Goal: Check status: Check status

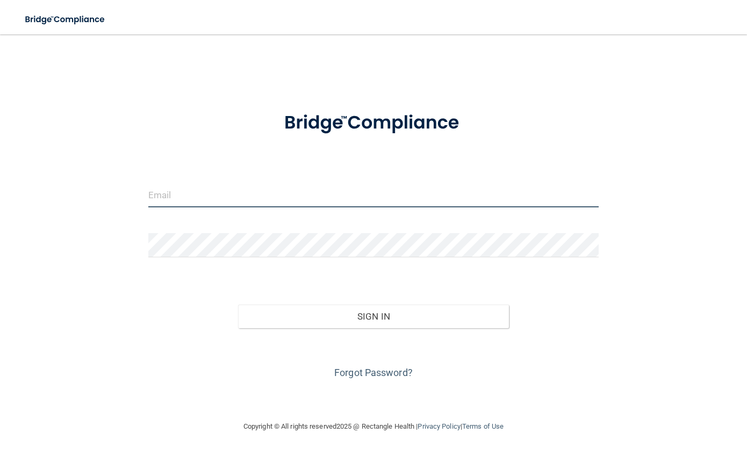
click at [312, 199] on input "email" at bounding box center [373, 195] width 450 height 24
type input "[EMAIL_ADDRESS][DOMAIN_NAME]"
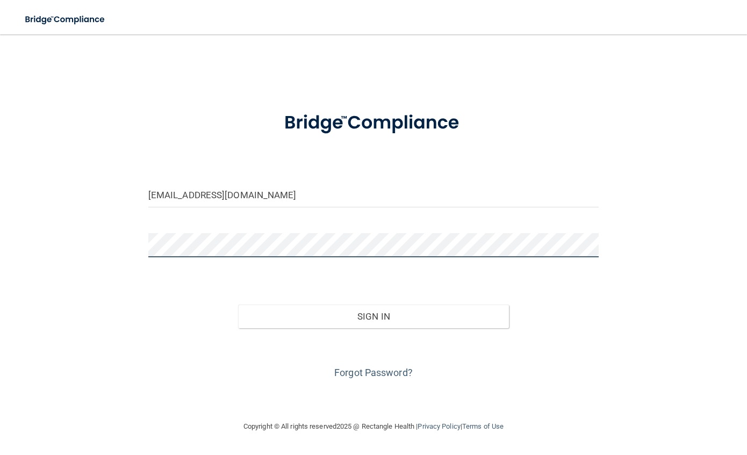
click at [238, 305] on button "Sign In" at bounding box center [373, 317] width 270 height 24
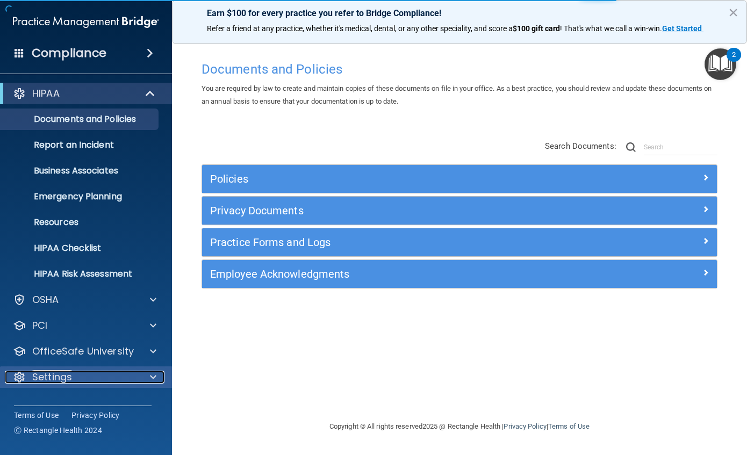
click at [149, 378] on div at bounding box center [151, 377] width 27 height 13
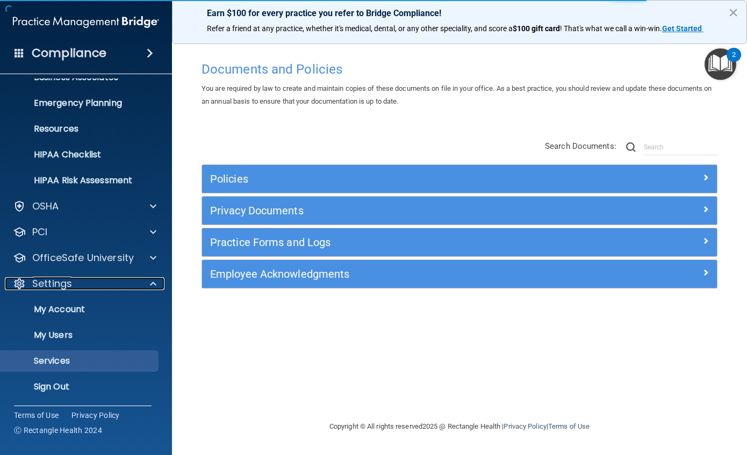
scroll to position [94, 0]
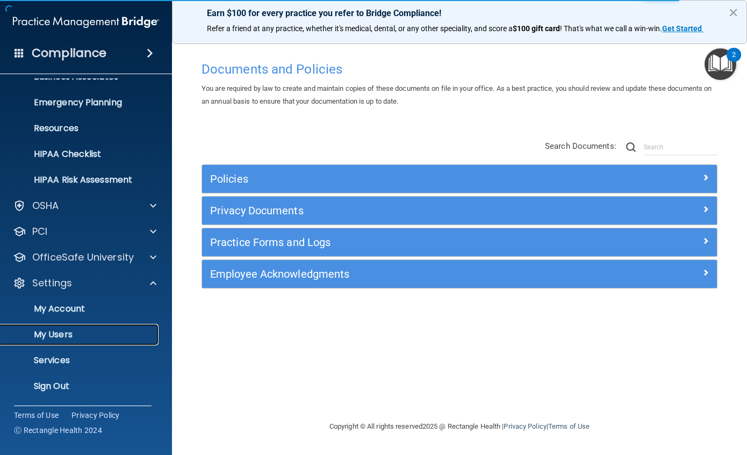
click at [53, 338] on p "My Users" at bounding box center [80, 334] width 147 height 11
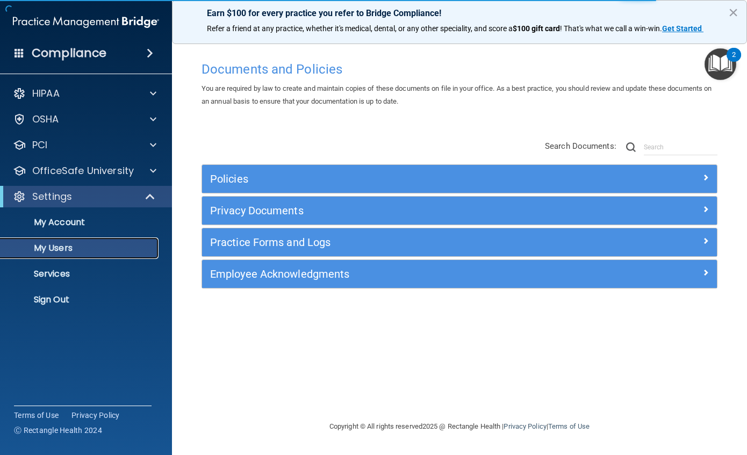
select select "20"
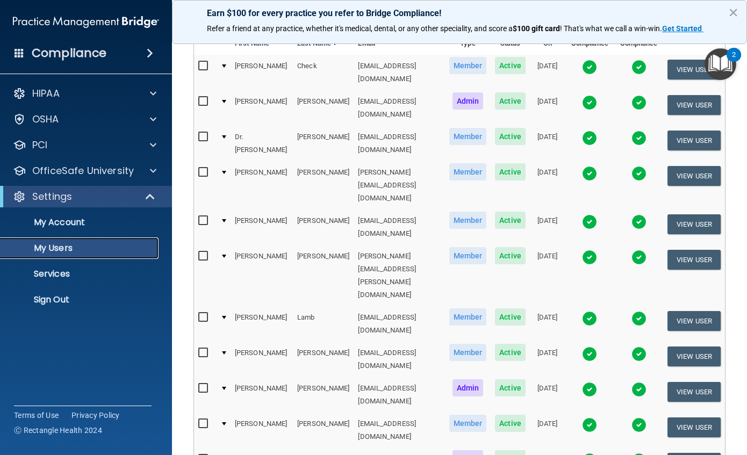
scroll to position [107, 0]
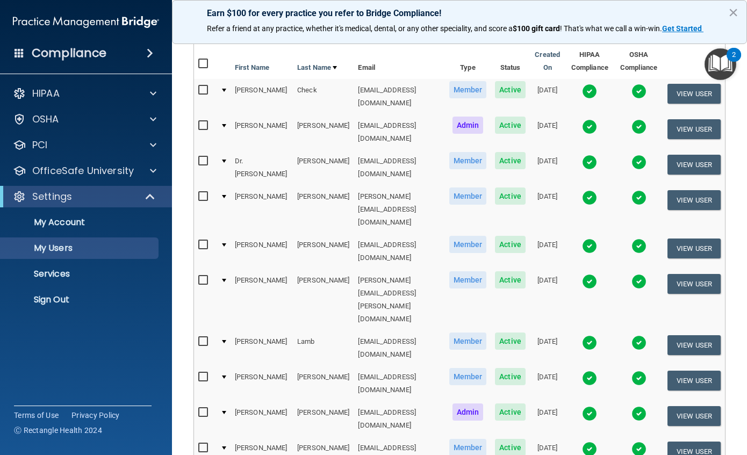
click at [592, 190] on img at bounding box center [589, 197] width 15 height 15
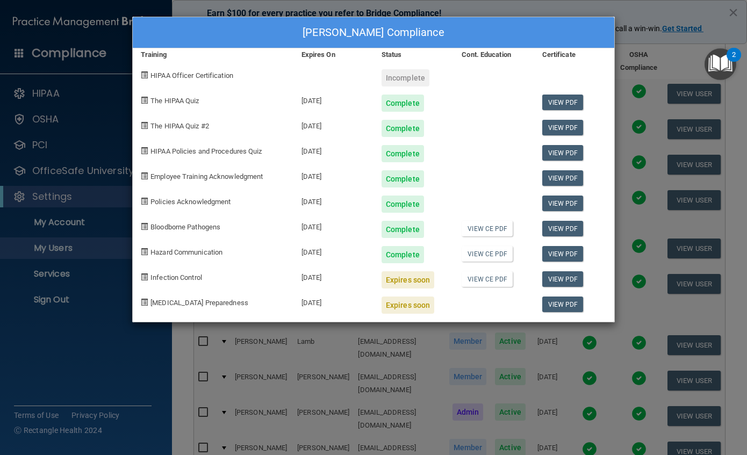
click at [623, 13] on div "[PERSON_NAME] Compliance Training Expires On Status Cont. Education Certificate…" at bounding box center [373, 227] width 747 height 455
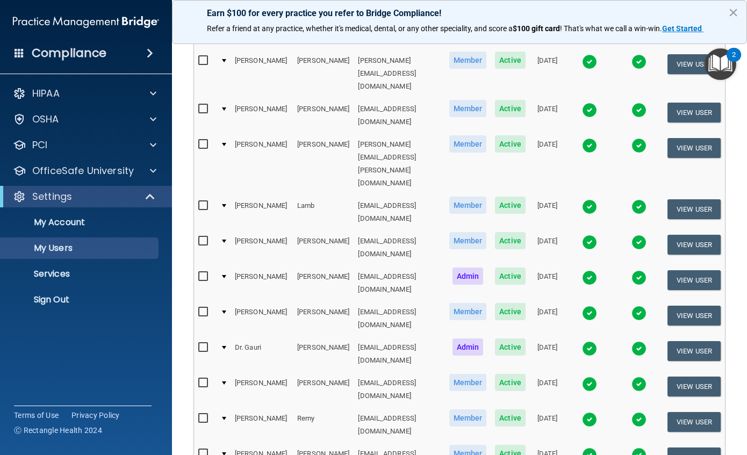
scroll to position [269, 0]
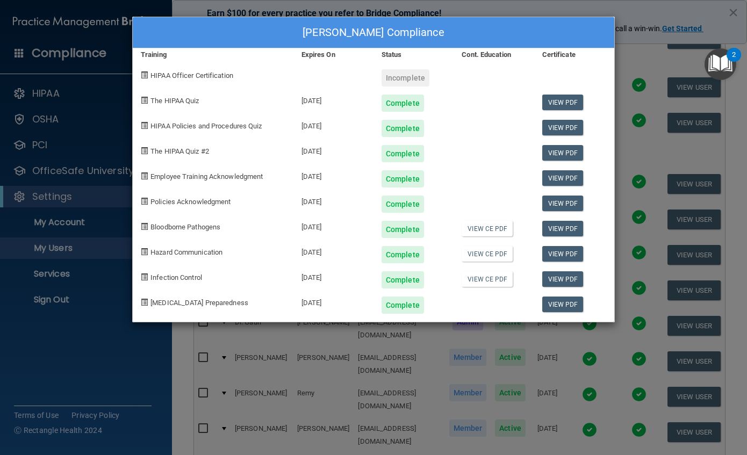
click at [571, 6] on div "[PERSON_NAME] Compliance Training Expires On Status Cont. Education Certificate…" at bounding box center [373, 227] width 747 height 455
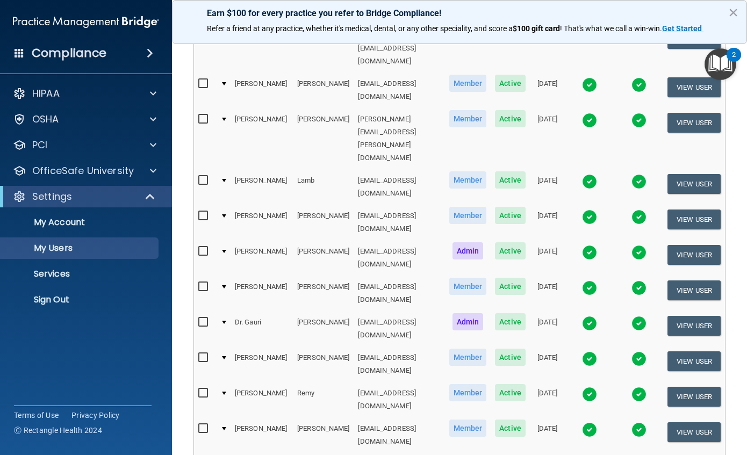
click at [586, 245] on img at bounding box center [589, 252] width 15 height 15
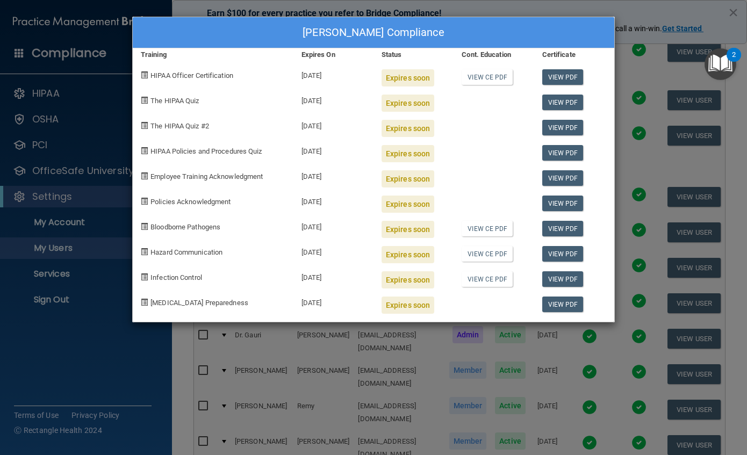
click at [605, 6] on div "[PERSON_NAME] Compliance Training Expires On Status Cont. Education Certificate…" at bounding box center [373, 227] width 747 height 455
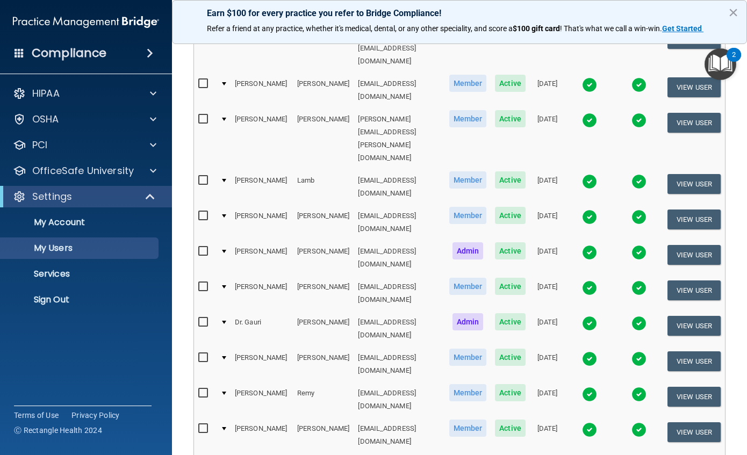
scroll to position [215, 0]
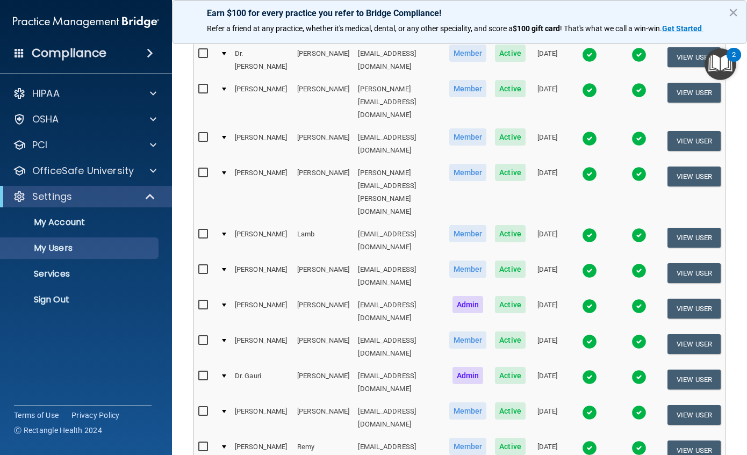
click at [580, 126] on td at bounding box center [589, 143] width 49 height 35
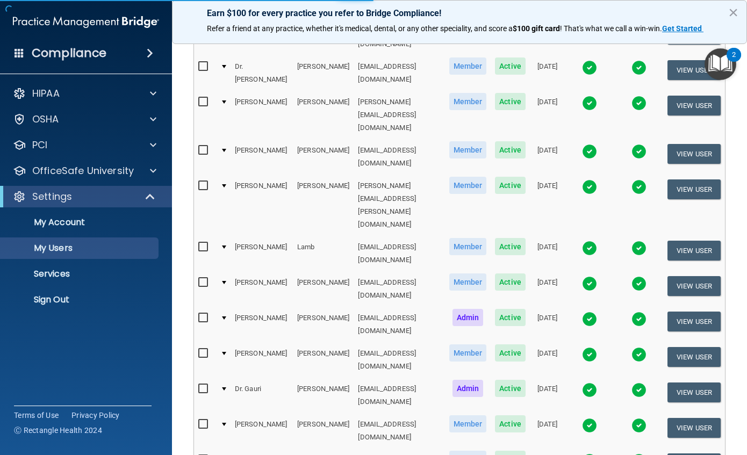
click at [593, 144] on img at bounding box center [589, 151] width 15 height 15
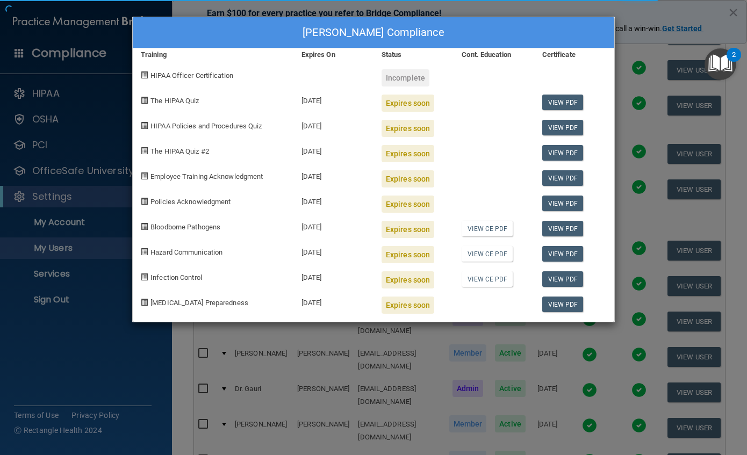
click at [561, 12] on div "[PERSON_NAME] Compliance Training Expires On Status Cont. Education Certificate…" at bounding box center [373, 227] width 747 height 455
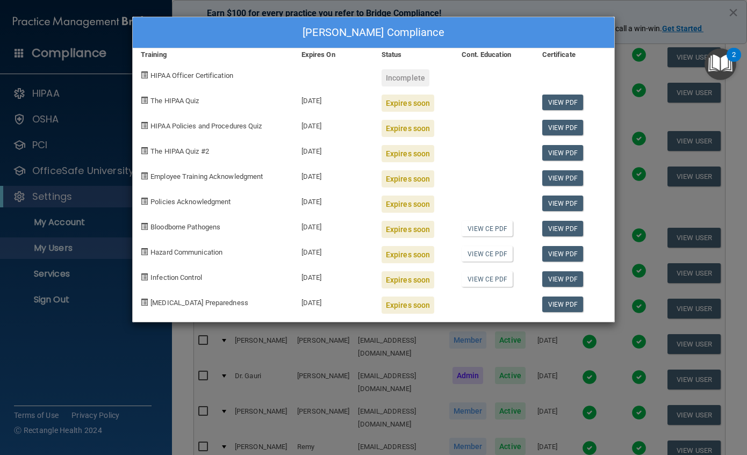
click at [668, 15] on div "[PERSON_NAME] Compliance Training Expires On Status Cont. Education Certificate…" at bounding box center [373, 227] width 747 height 455
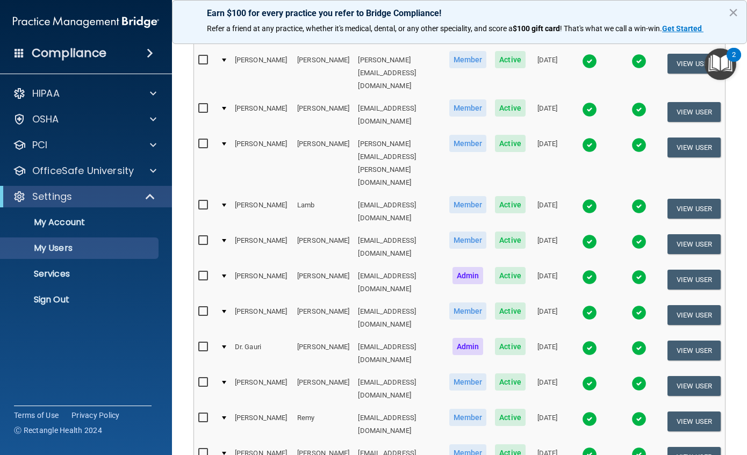
scroll to position [269, 0]
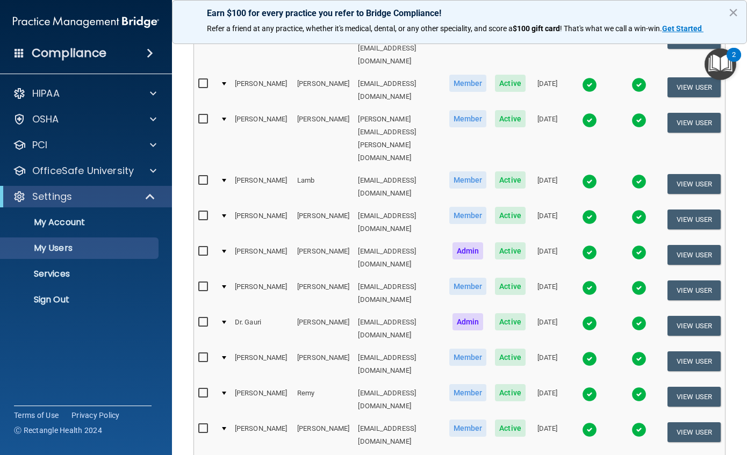
click at [589, 316] on img at bounding box center [589, 323] width 15 height 15
